Goal: Transaction & Acquisition: Purchase product/service

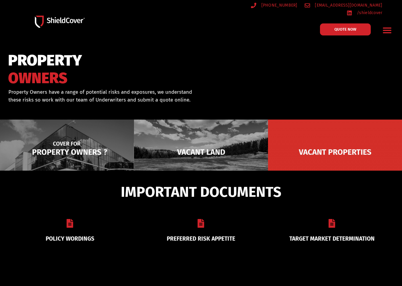
click at [75, 147] on img at bounding box center [67, 152] width 134 height 65
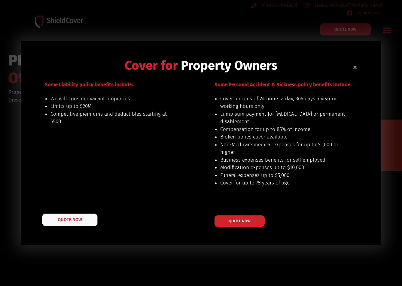
click at [66, 218] on span "QUOTE NOW" at bounding box center [70, 220] width 24 height 4
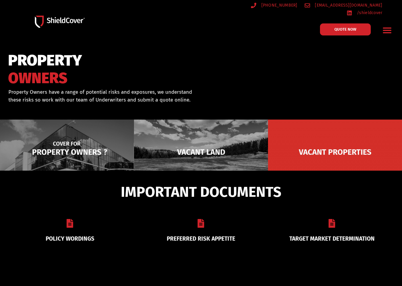
click at [85, 144] on img at bounding box center [67, 152] width 134 height 65
click at [61, 164] on img at bounding box center [67, 152] width 134 height 65
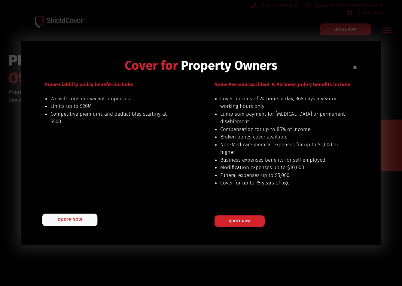
click at [68, 225] on link "QUOTE NOW" at bounding box center [69, 220] width 55 height 13
